Goal: Information Seeking & Learning: Learn about a topic

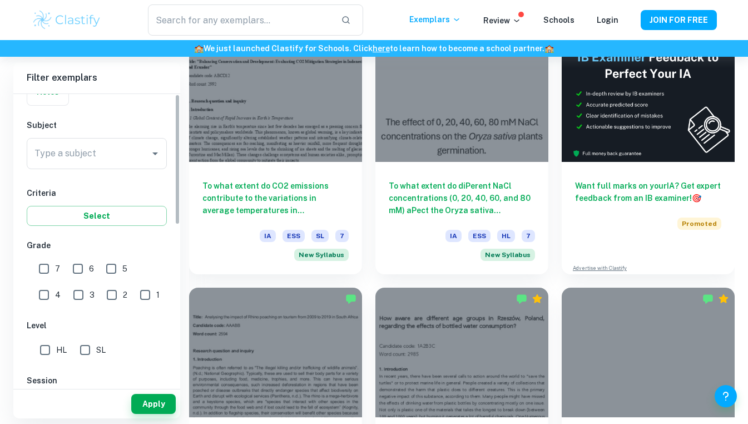
scroll to position [130, 0]
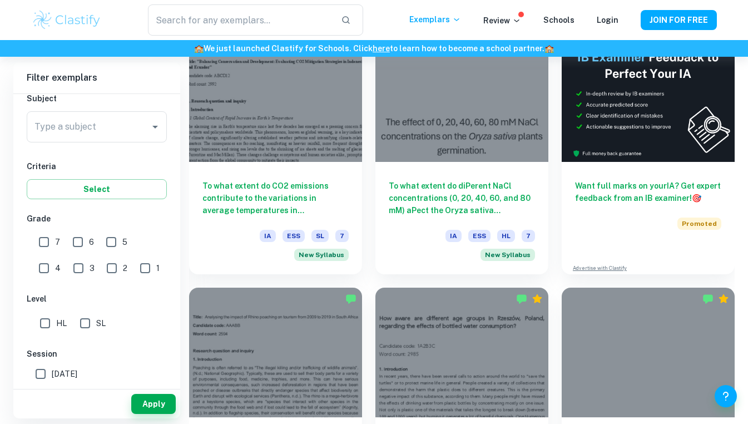
click at [72, 130] on div "Type a subject Type a subject" at bounding box center [97, 126] width 140 height 31
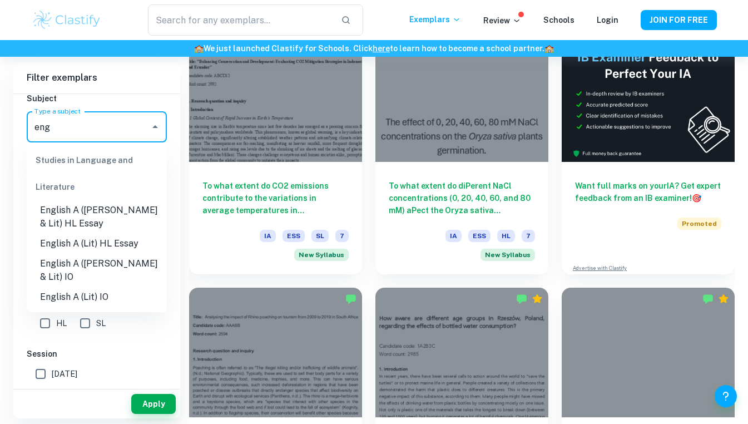
click at [120, 260] on li "English A ([PERSON_NAME] & Lit) IO" at bounding box center [97, 270] width 140 height 33
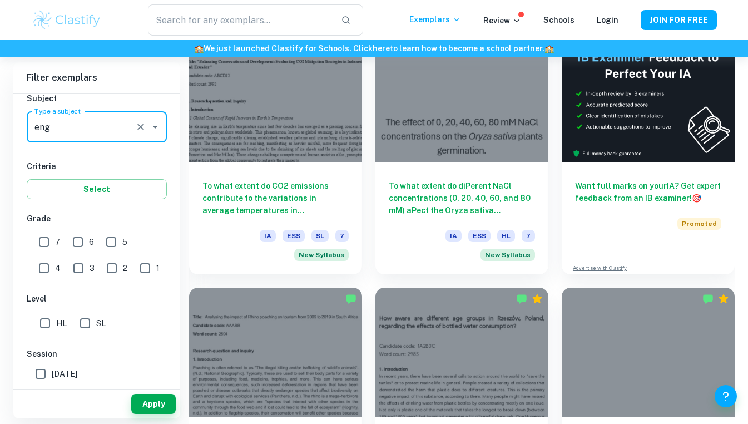
type input "English A ([PERSON_NAME] & Lit) IO"
click at [81, 322] on input "SL" at bounding box center [85, 323] width 22 height 22
checkbox input "true"
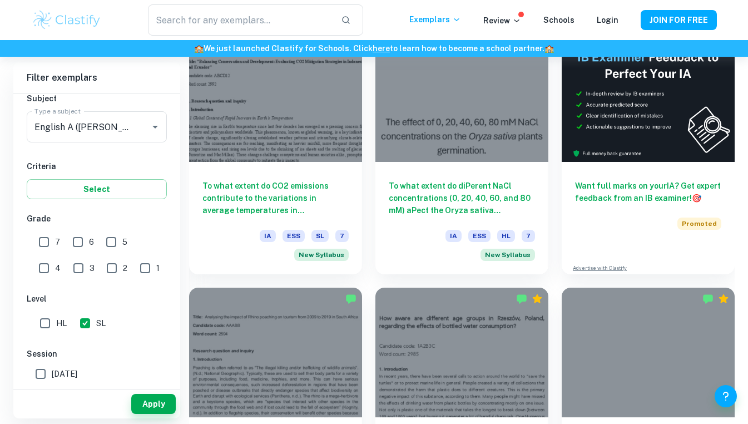
click at [43, 241] on input "7" at bounding box center [44, 242] width 22 height 22
checkbox input "true"
click at [151, 399] on button "Apply" at bounding box center [153, 404] width 44 height 20
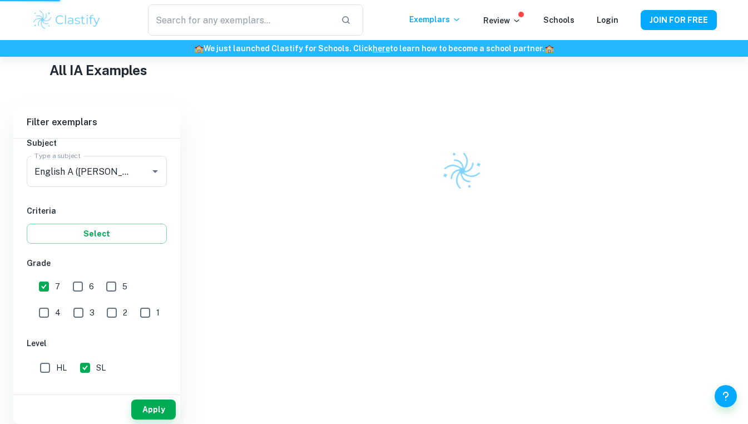
scroll to position [257, 0]
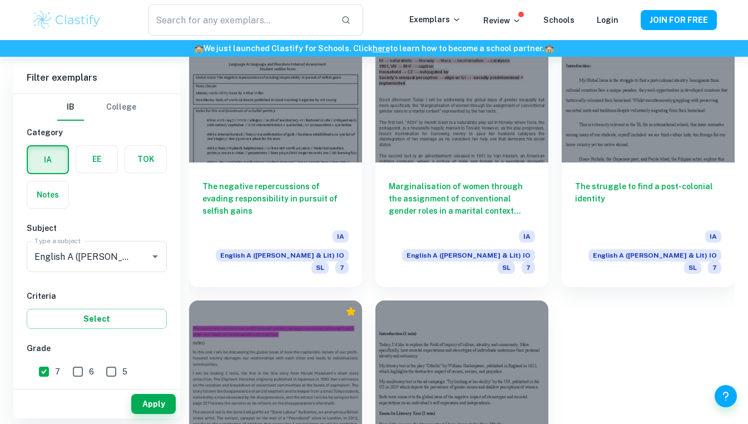
scroll to position [1160, 0]
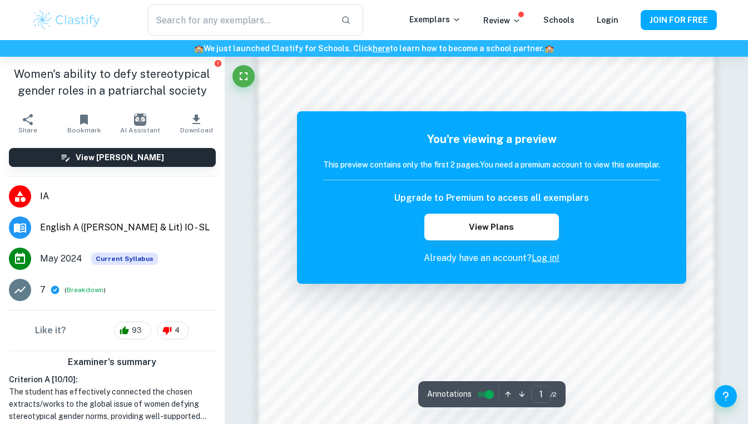
scroll to position [852, 0]
